Goal: Task Accomplishment & Management: Manage account settings

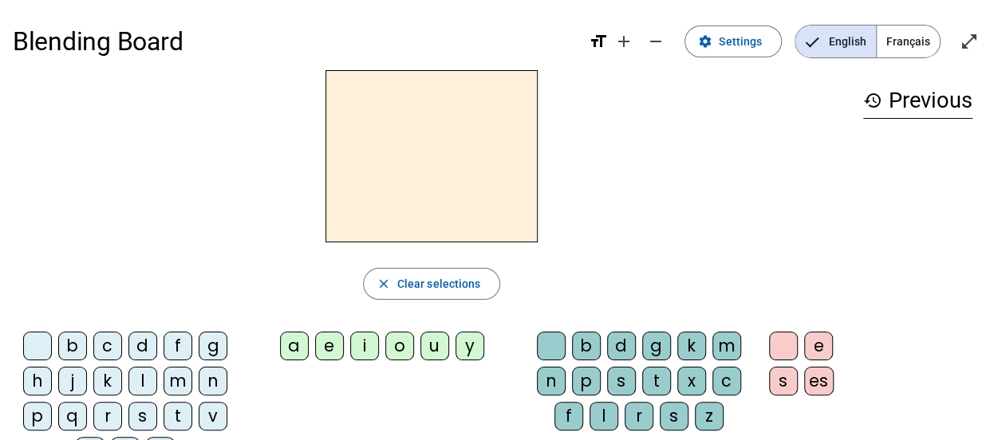
click at [67, 345] on div "b" at bounding box center [72, 346] width 29 height 29
click at [298, 341] on div "a" at bounding box center [294, 346] width 29 height 29
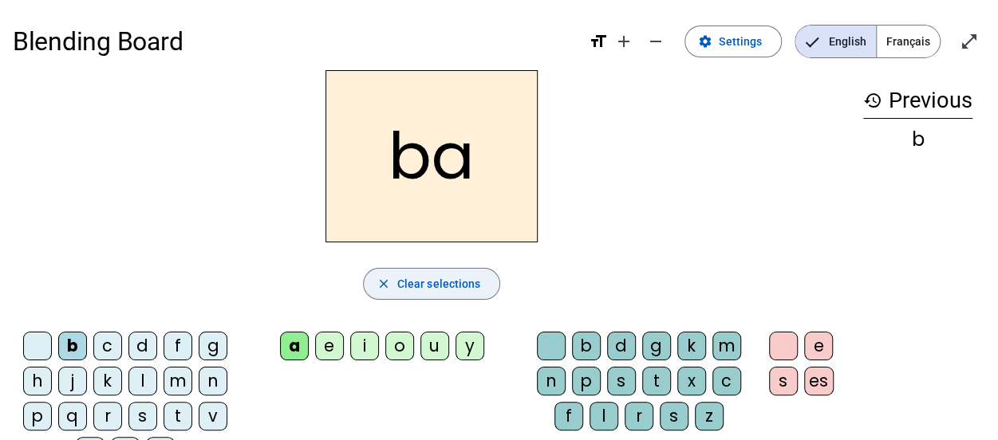
click at [417, 290] on span "Clear selections" at bounding box center [439, 283] width 84 height 19
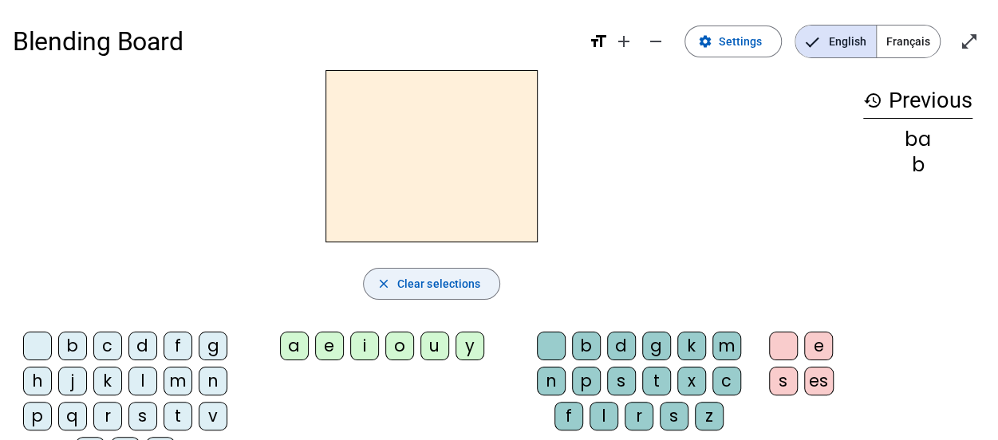
click at [413, 286] on span "Clear selections" at bounding box center [439, 283] width 84 height 19
click at [922, 162] on div "b" at bounding box center [917, 165] width 109 height 19
click at [868, 100] on mat-icon "history" at bounding box center [872, 100] width 19 height 19
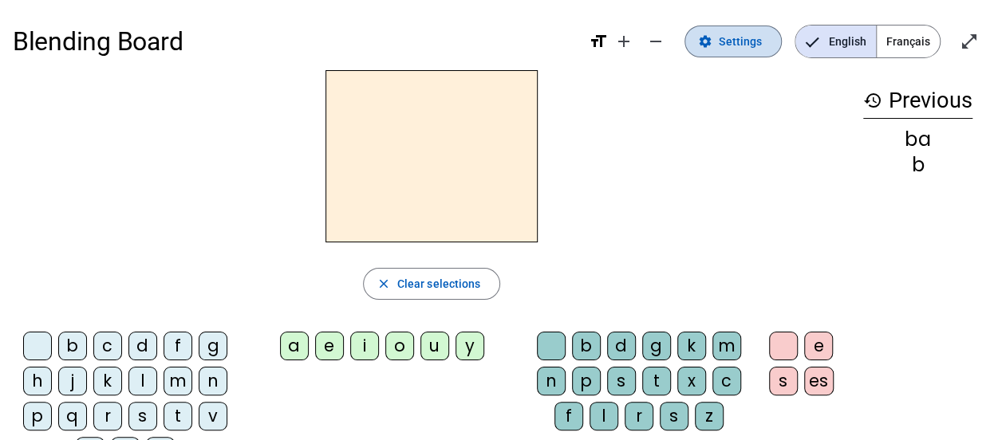
click at [737, 49] on span "Settings" at bounding box center [740, 41] width 43 height 19
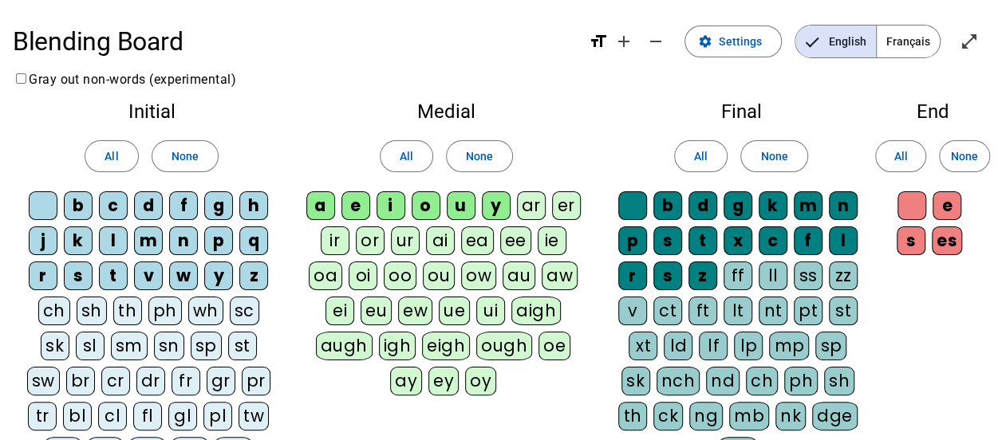
click at [144, 243] on div "m" at bounding box center [148, 241] width 29 height 29
click at [185, 234] on div "n" at bounding box center [183, 241] width 29 height 29
click at [80, 275] on div "s" at bounding box center [78, 276] width 29 height 29
click at [111, 267] on div "t" at bounding box center [113, 276] width 29 height 29
click at [324, 199] on div "a" at bounding box center [320, 205] width 29 height 29
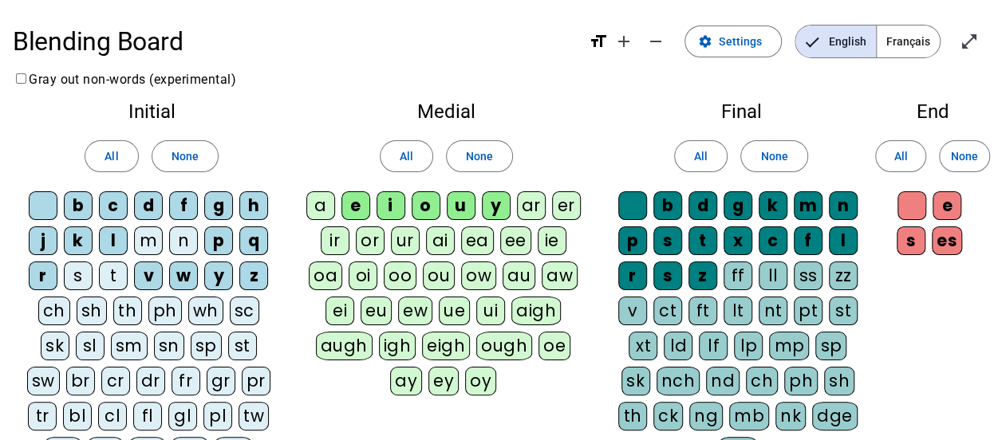
click at [635, 240] on div "p" at bounding box center [632, 241] width 29 height 29
click at [697, 240] on div "t" at bounding box center [702, 241] width 29 height 29
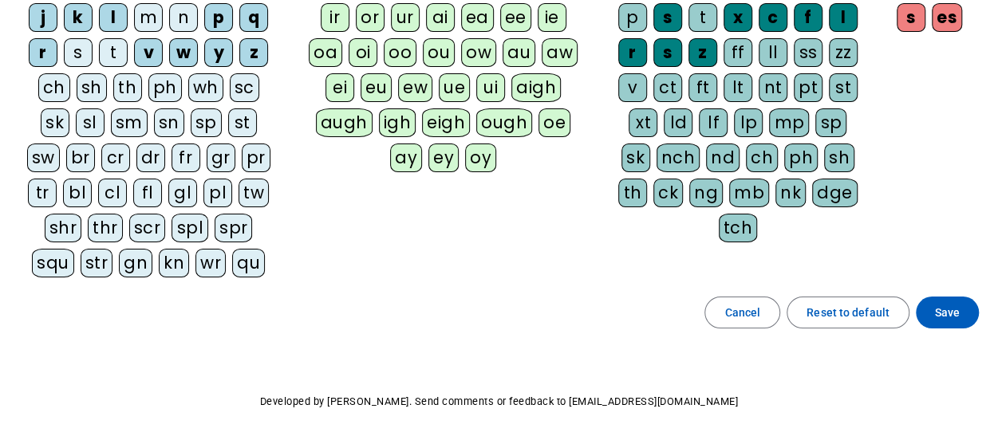
scroll to position [274, 0]
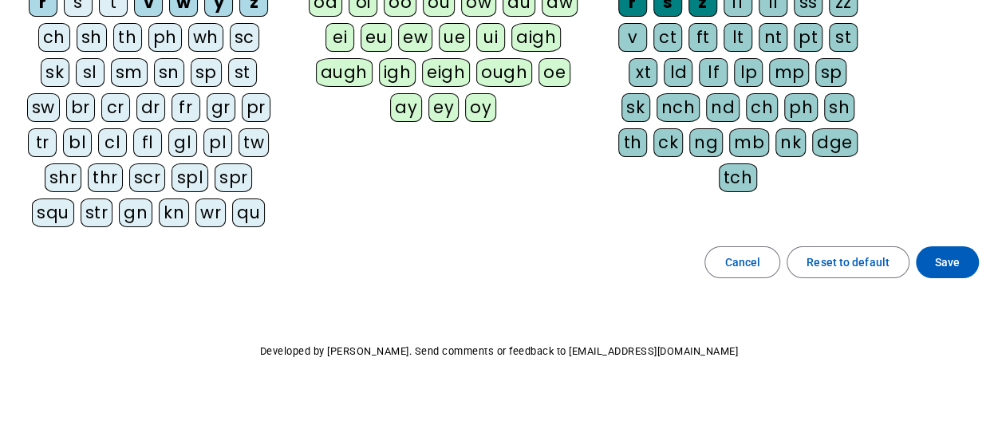
click at [980, 270] on div "Cancel Reset to default Save" at bounding box center [499, 262] width 972 height 32
click at [951, 243] on span at bounding box center [947, 262] width 63 height 38
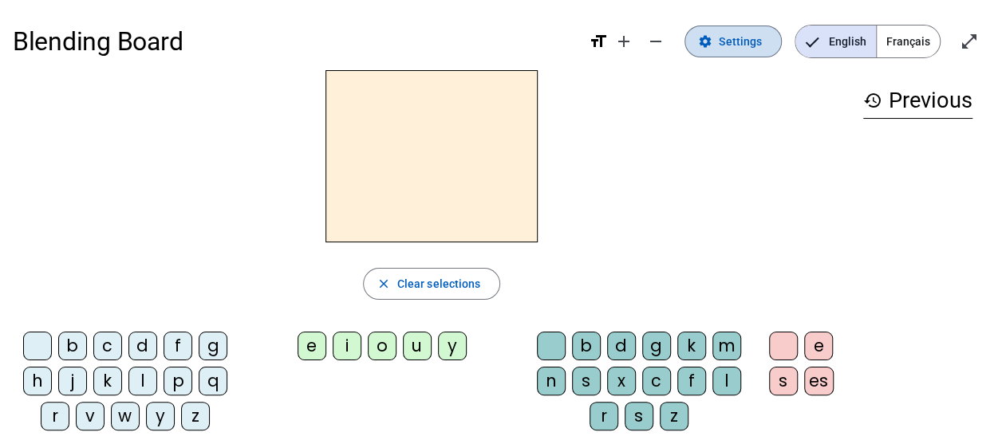
click at [724, 45] on span "Settings" at bounding box center [740, 41] width 43 height 19
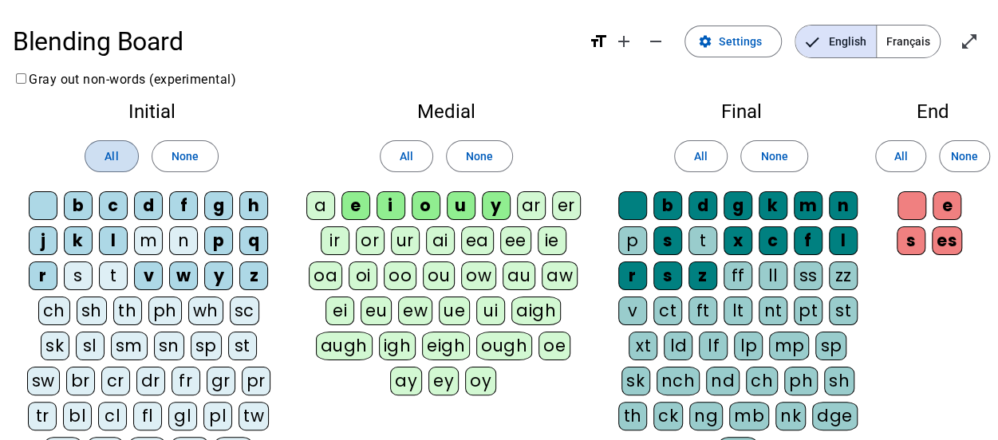
click at [116, 156] on span "All" at bounding box center [111, 156] width 14 height 19
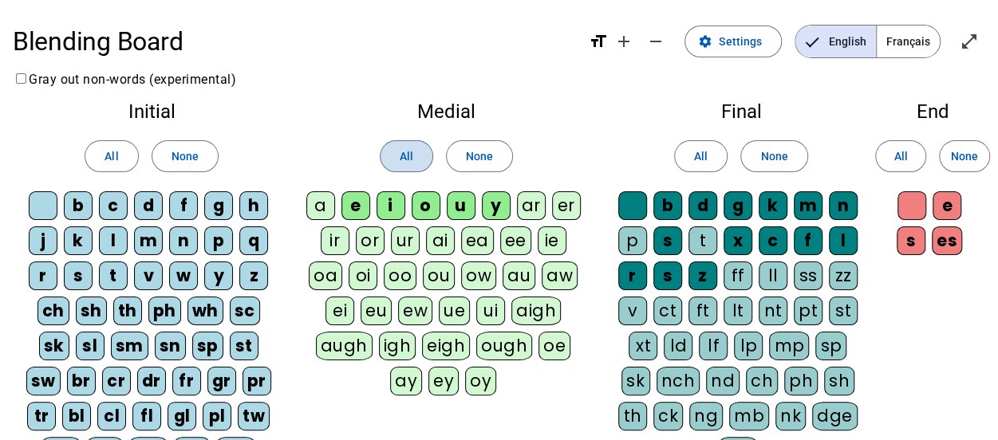
click at [404, 162] on span "All" at bounding box center [407, 156] width 14 height 19
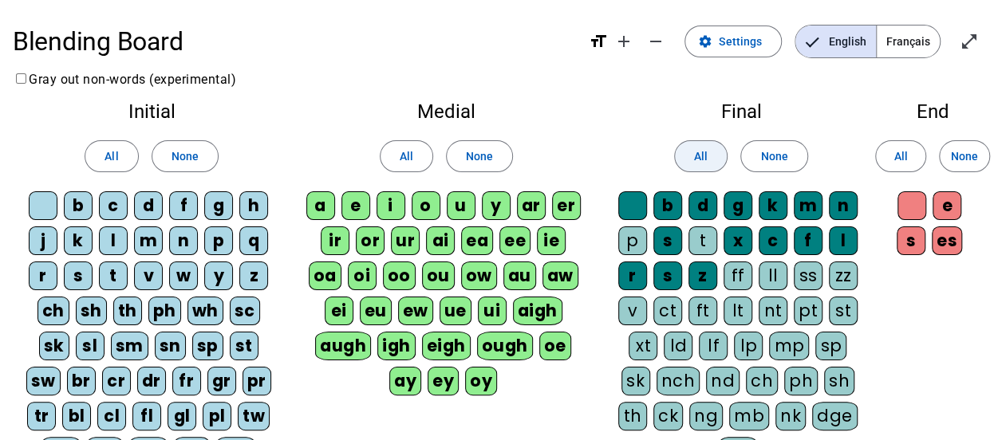
click at [708, 155] on span at bounding box center [701, 156] width 52 height 38
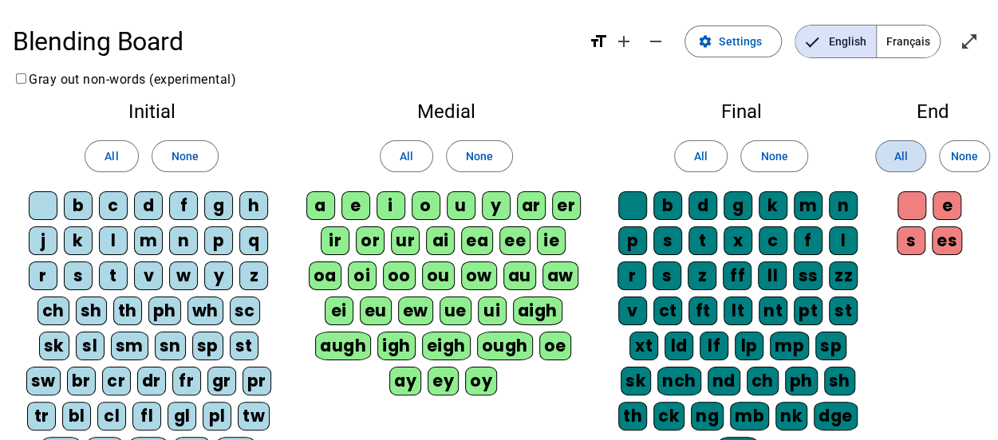
click at [901, 156] on span "All" at bounding box center [900, 156] width 14 height 19
click at [957, 156] on span "None" at bounding box center [964, 156] width 27 height 19
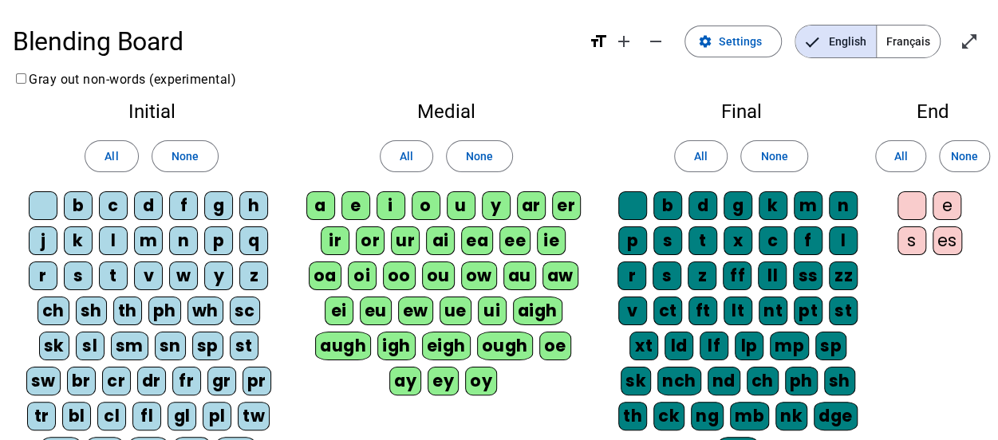
click at [637, 235] on div "p" at bounding box center [632, 241] width 29 height 29
click at [697, 243] on div "t" at bounding box center [702, 241] width 29 height 29
click at [319, 201] on div "a" at bounding box center [320, 205] width 29 height 29
click at [149, 243] on div "m" at bounding box center [148, 241] width 29 height 29
click at [175, 237] on div "n" at bounding box center [183, 241] width 29 height 29
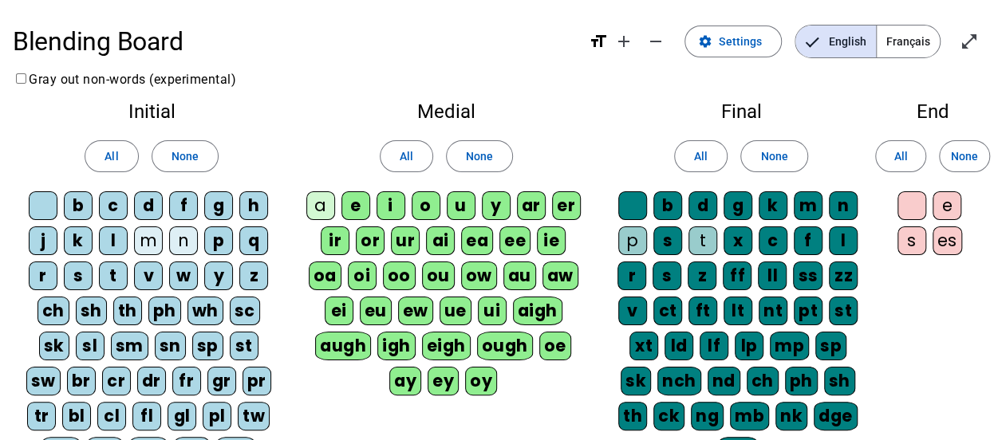
click at [81, 282] on div "s" at bounding box center [78, 276] width 29 height 29
click at [112, 267] on div "t" at bounding box center [113, 276] width 29 height 29
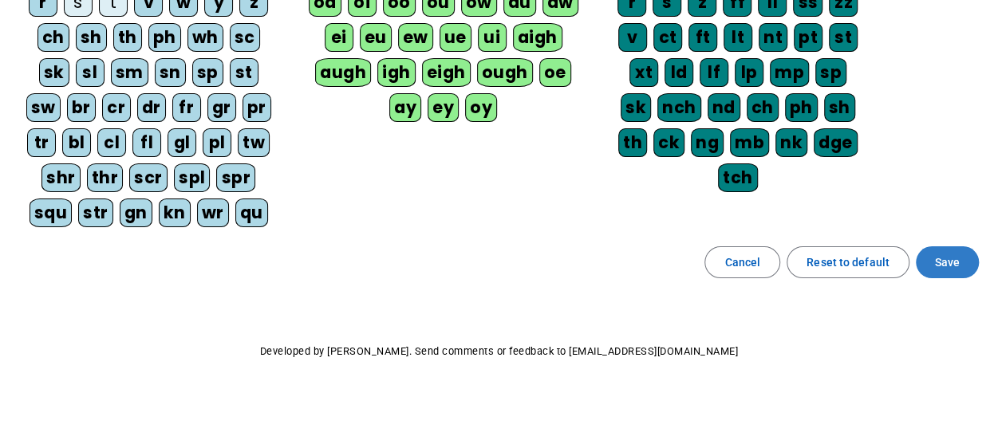
click at [936, 258] on span "Save" at bounding box center [947, 262] width 25 height 19
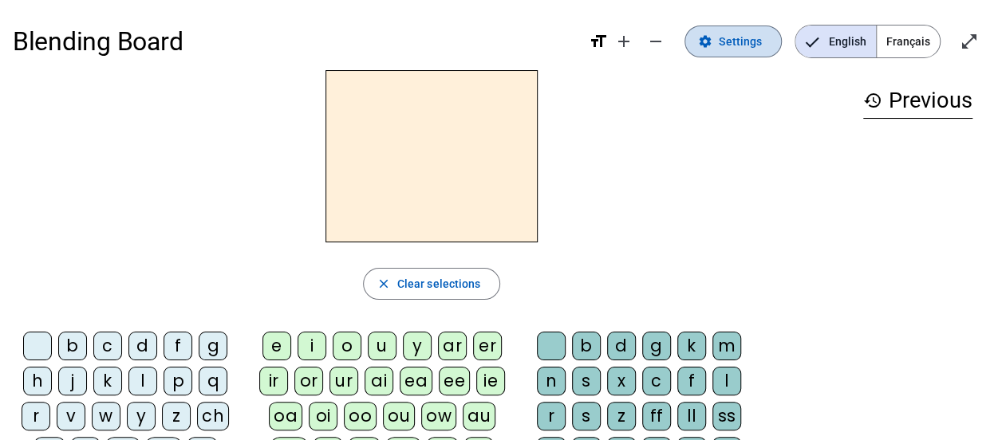
click at [731, 47] on span "Settings" at bounding box center [740, 41] width 43 height 19
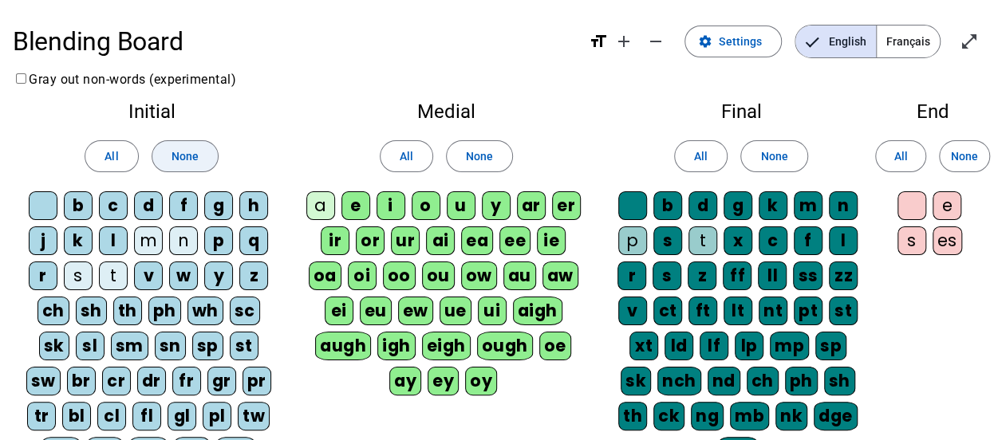
click at [185, 149] on span "None" at bounding box center [185, 156] width 27 height 19
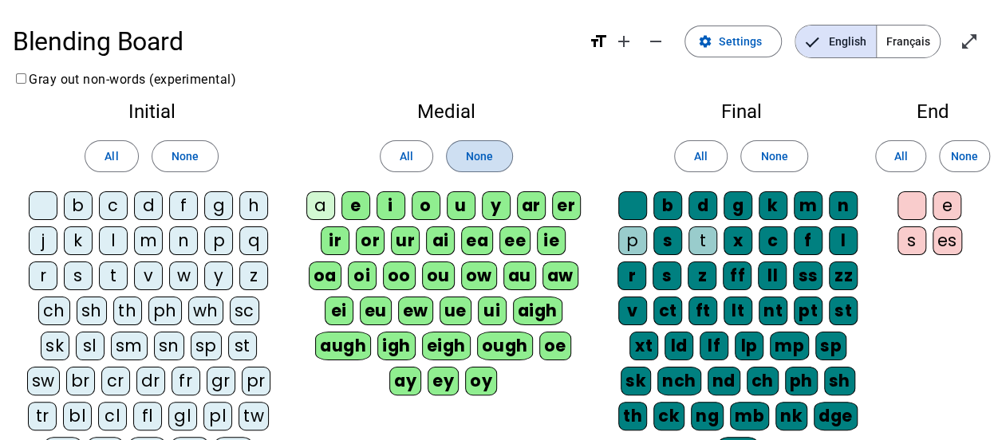
click at [467, 164] on span "None" at bounding box center [479, 156] width 27 height 19
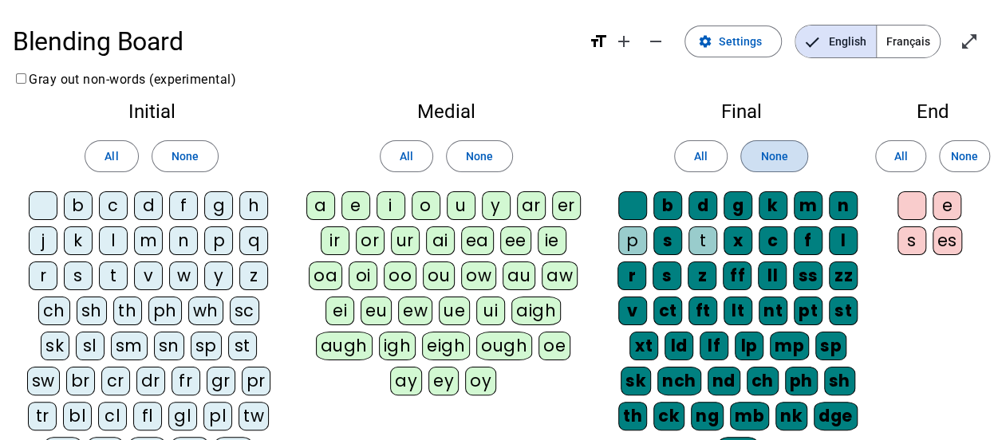
click at [780, 151] on span "None" at bounding box center [773, 156] width 27 height 19
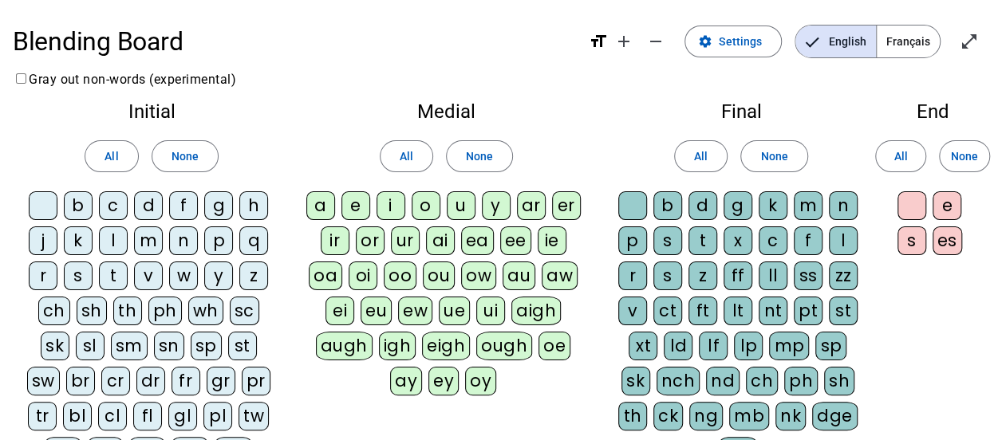
click at [187, 241] on div "n" at bounding box center [183, 241] width 29 height 29
click at [145, 240] on div "m" at bounding box center [148, 241] width 29 height 29
click at [79, 271] on div "s" at bounding box center [78, 276] width 29 height 29
click at [117, 267] on div "t" at bounding box center [113, 276] width 29 height 29
click at [324, 203] on div "a" at bounding box center [320, 205] width 29 height 29
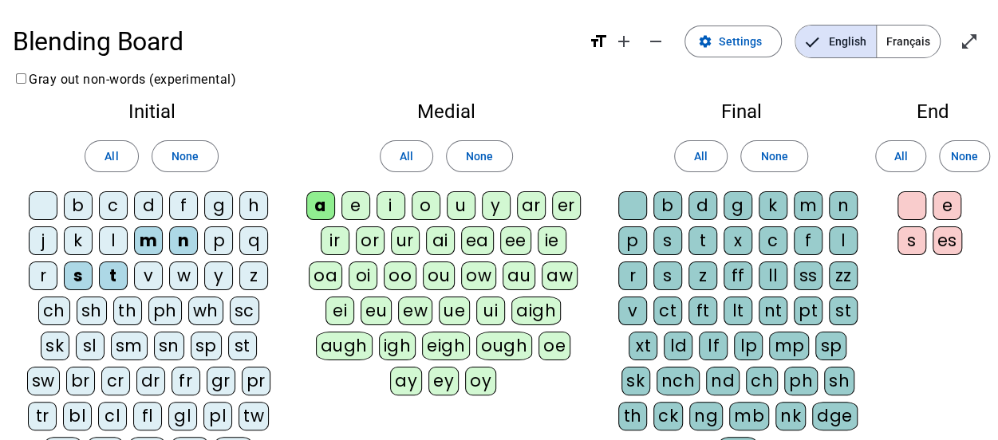
click at [636, 235] on div "p" at bounding box center [632, 241] width 29 height 29
click at [708, 229] on div "t" at bounding box center [702, 241] width 29 height 29
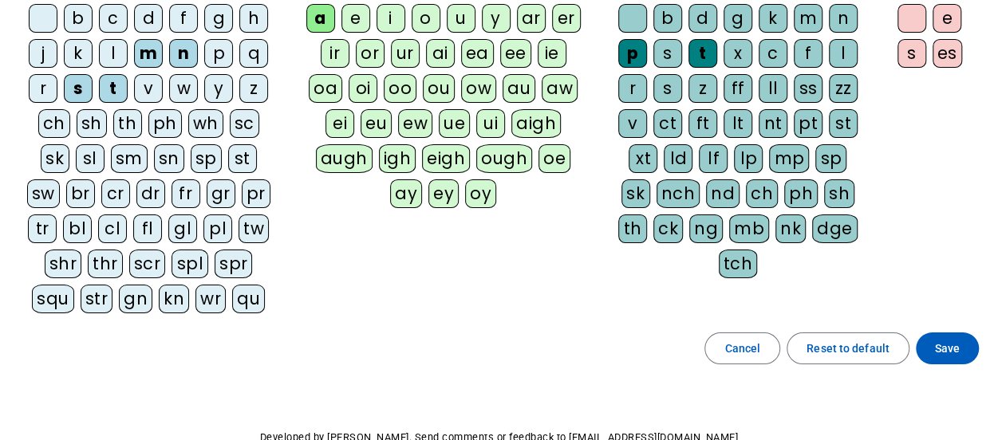
scroll to position [188, 0]
click at [944, 345] on span "Save" at bounding box center [947, 347] width 25 height 19
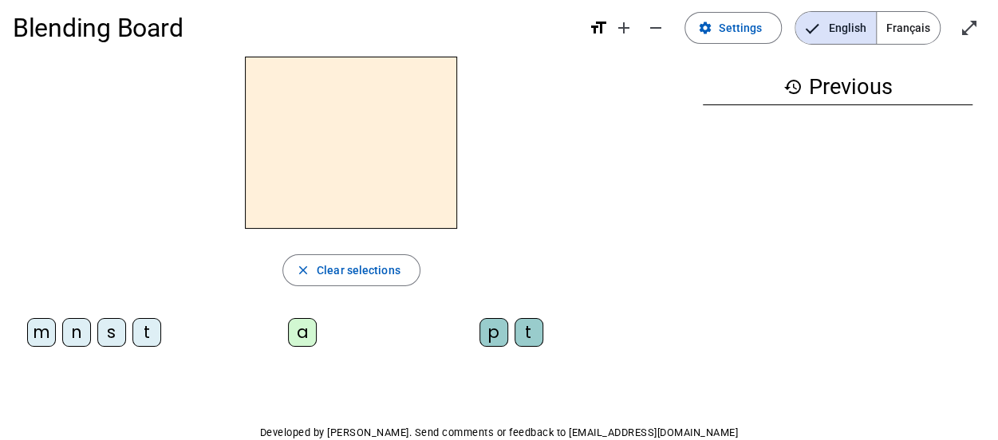
click at [300, 330] on div "a" at bounding box center [302, 332] width 29 height 29
click at [530, 328] on div "t" at bounding box center [529, 332] width 29 height 29
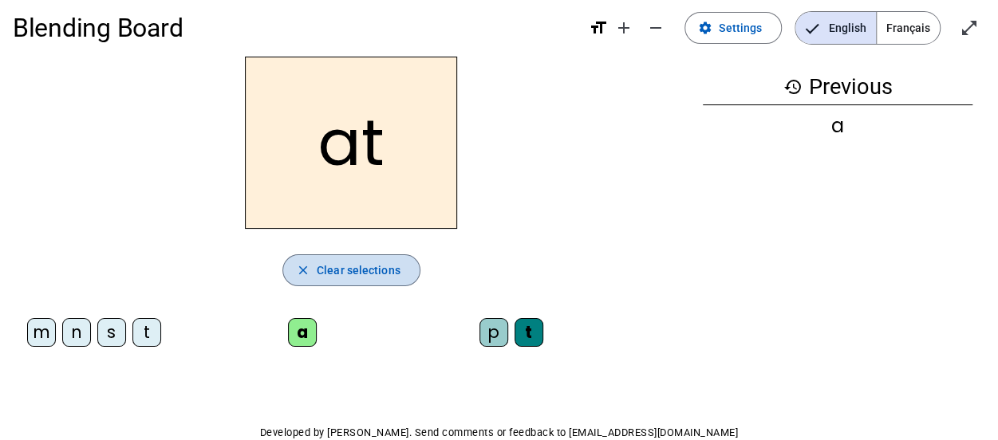
click at [364, 273] on span "Clear selections" at bounding box center [359, 270] width 84 height 19
